Goal: Communication & Community: Answer question/provide support

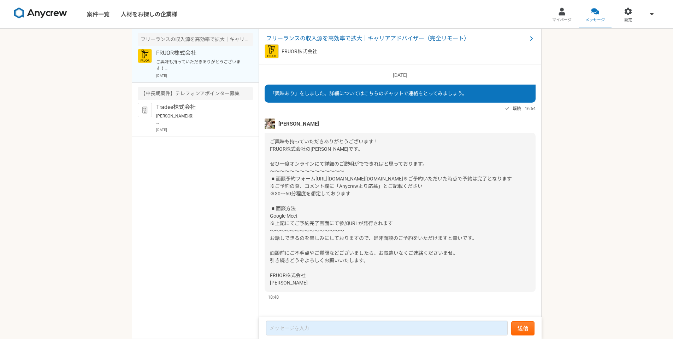
scroll to position [19, 0]
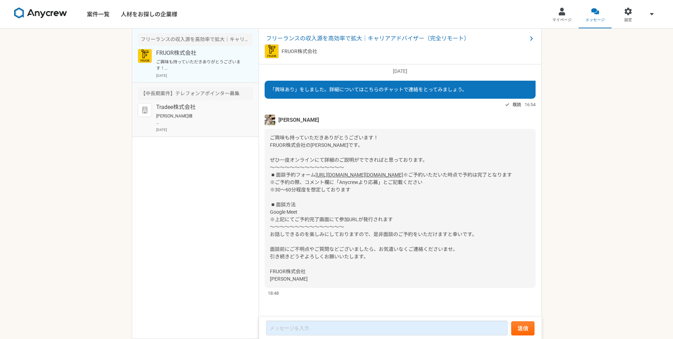
click at [176, 103] on p "Tradee株式会社" at bounding box center [199, 107] width 87 height 8
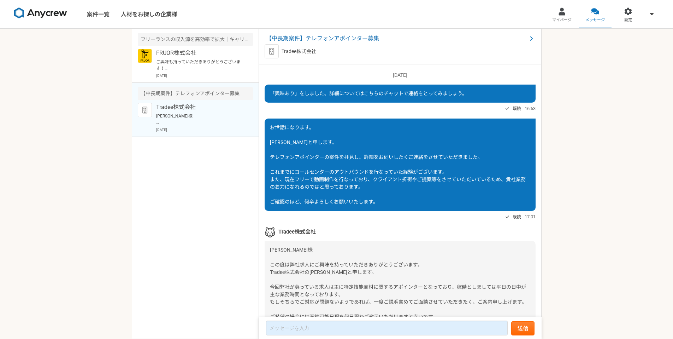
scroll to position [82, 0]
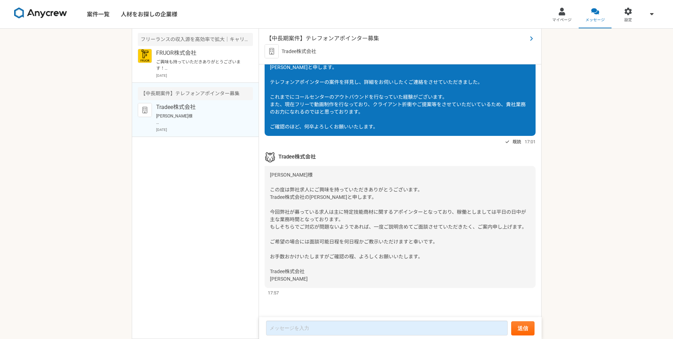
click at [319, 39] on span "【中長期案件】テレフォンアポインター募集" at bounding box center [396, 38] width 261 height 8
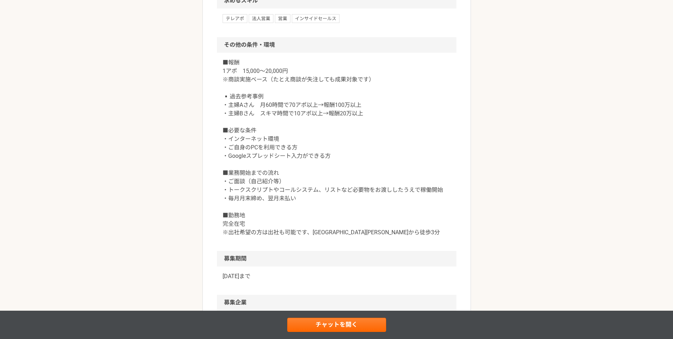
scroll to position [657, 0]
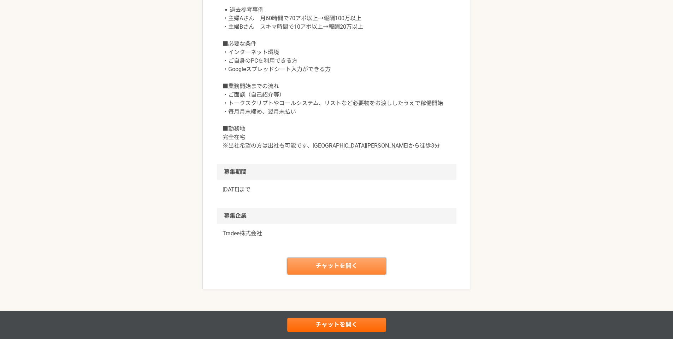
click at [328, 274] on link "チャットを開く" at bounding box center [336, 265] width 99 height 17
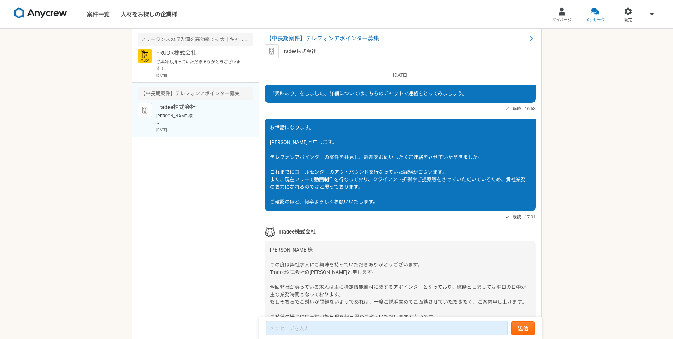
scroll to position [82, 0]
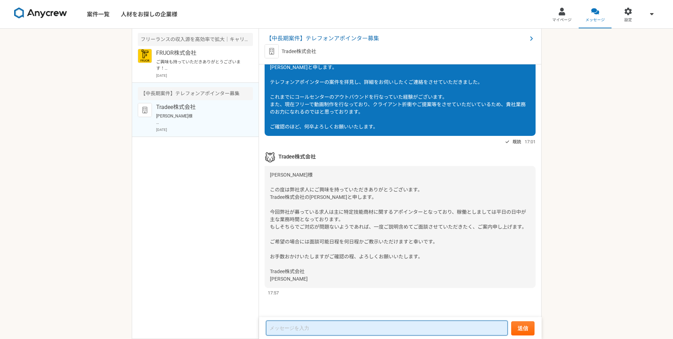
click at [314, 329] on textarea at bounding box center [387, 327] width 242 height 15
type textarea "ひ"
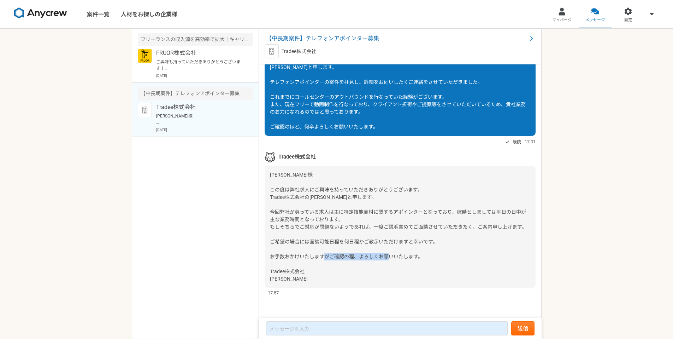
drag, startPoint x: 279, startPoint y: 278, endPoint x: 268, endPoint y: 273, distance: 11.9
click at [268, 273] on div "[PERSON_NAME]様 この度は弊社求人にご興味を持っていただきありがとうございます。 Tradee株式会社の[PERSON_NAME]と申します。 今…" at bounding box center [400, 227] width 271 height 122
copy span "Tradee株式会社 [PERSON_NAME]"
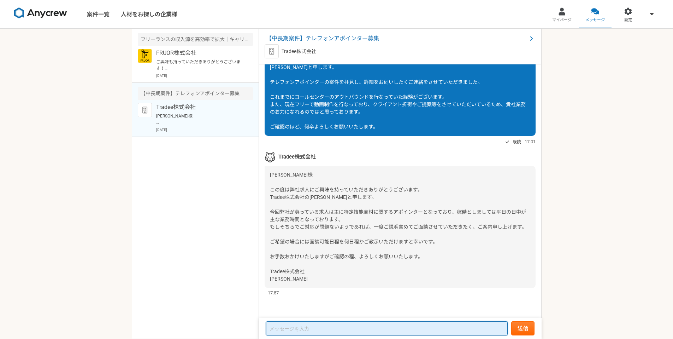
click at [286, 326] on textarea at bounding box center [387, 328] width 242 height 14
paste textarea "Tradee株式会社 [PERSON_NAME]"
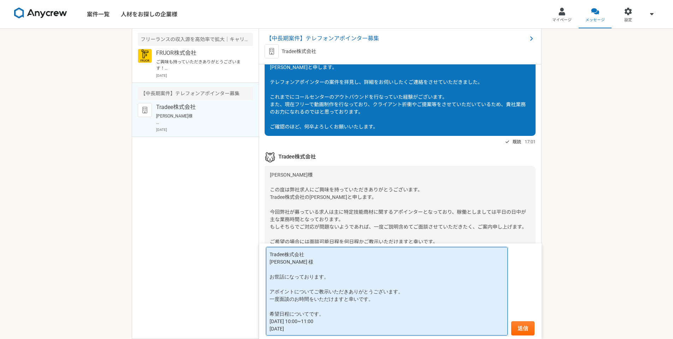
drag, startPoint x: 295, startPoint y: 330, endPoint x: 262, endPoint y: 323, distance: 34.0
click at [262, 323] on form "Tradee株式会社 [PERSON_NAME] 様 お世話になっております。 アポイントについてご教示いただきありがとうございます。 一度面談のお時間をいた…" at bounding box center [400, 290] width 283 height 95
type textarea "Tradee株式会社 [PERSON_NAME] 様 お世話になっております。 アポイントについてご教示いただきありがとうございます。 一度面談のお時間をいた…"
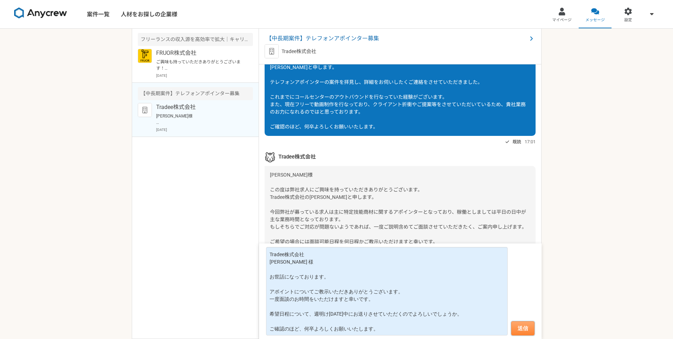
click at [522, 330] on button "送信" at bounding box center [522, 328] width 23 height 14
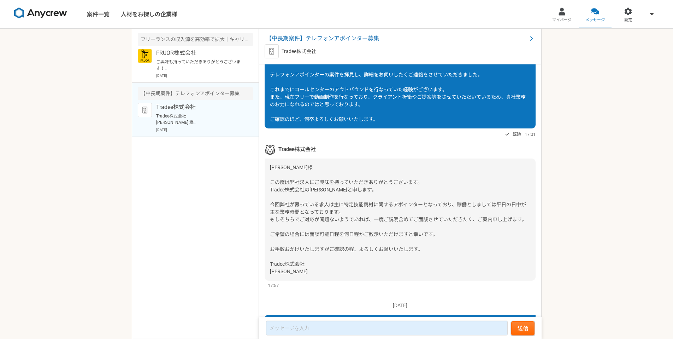
scroll to position [209, 0]
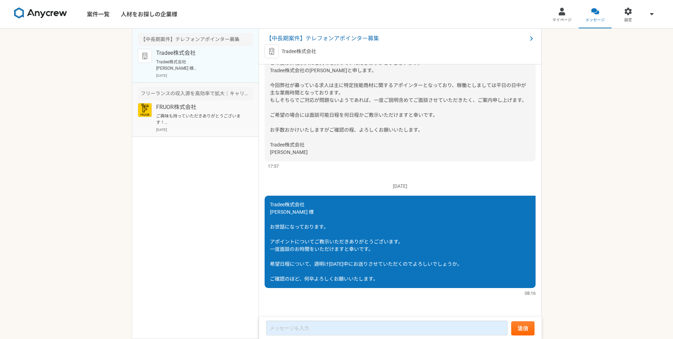
click at [217, 102] on article "フリーランスの収入源を高効率で拡大｜キャリアアドバイザー（完全リモート） FRUOR株式会社 [DATE]" at bounding box center [195, 110] width 127 height 54
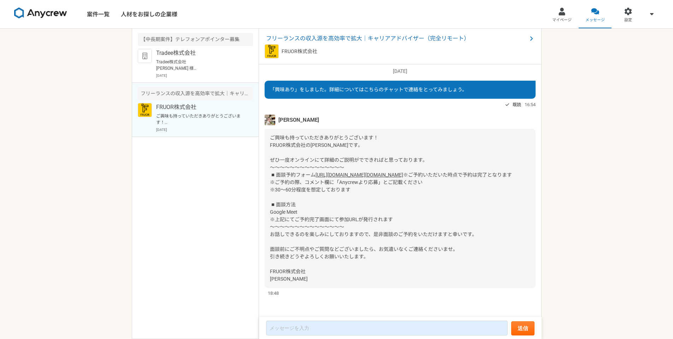
click at [270, 115] on img at bounding box center [270, 120] width 11 height 11
